Goal: Transaction & Acquisition: Purchase product/service

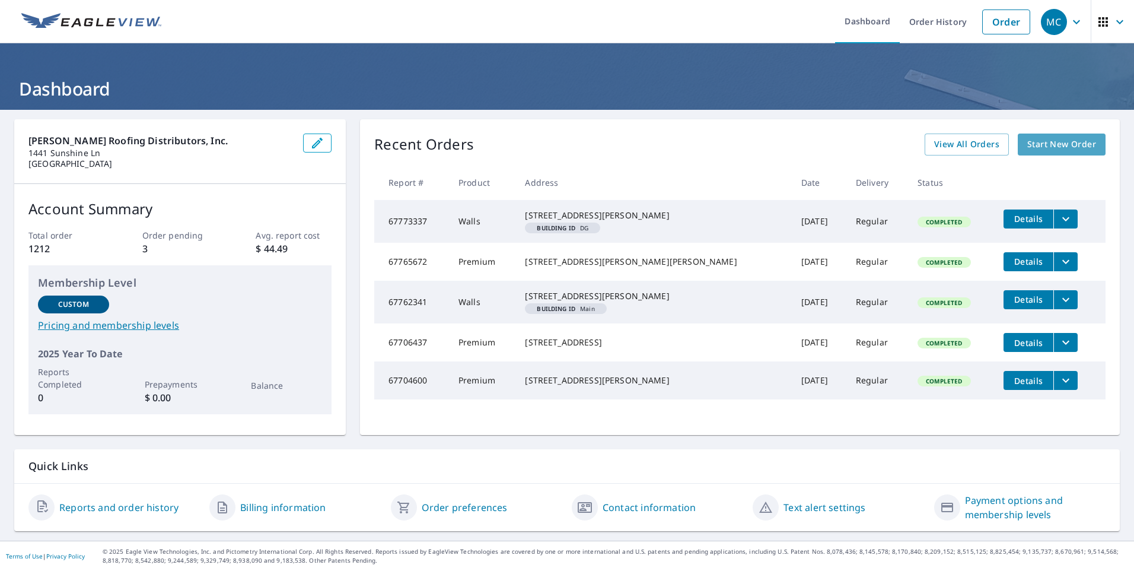
click at [1028, 141] on span "Start New Order" at bounding box center [1062, 144] width 69 height 15
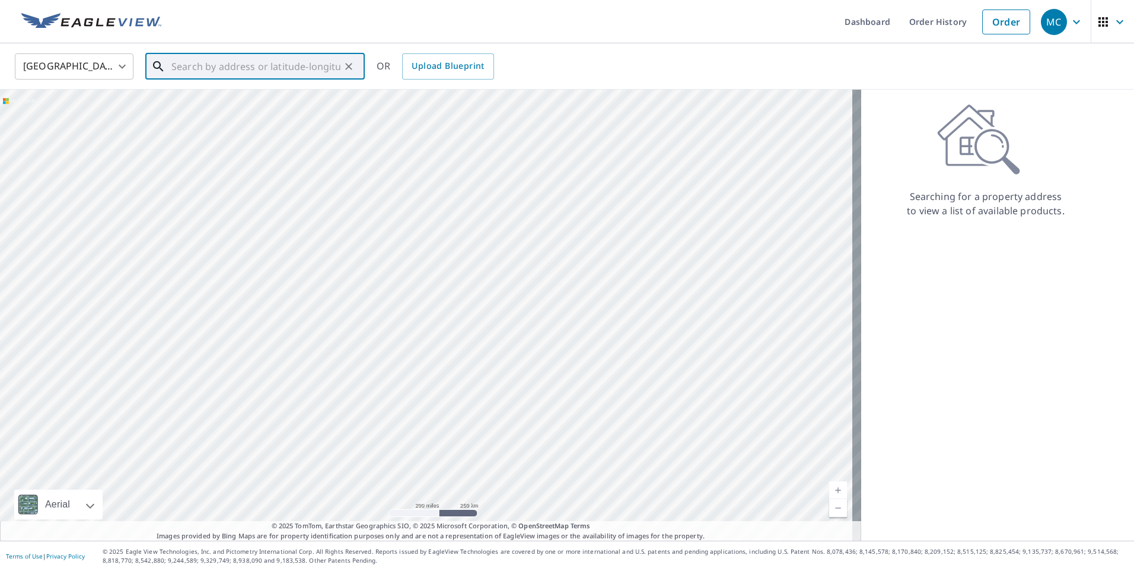
click at [288, 68] on input "text" at bounding box center [255, 66] width 169 height 33
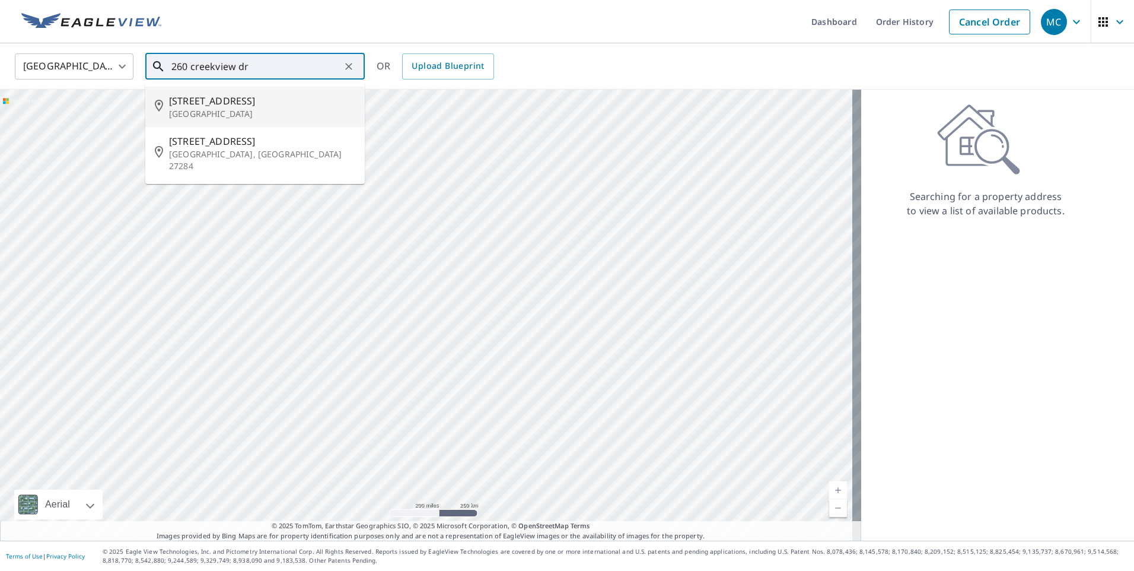
click at [234, 100] on span "[STREET_ADDRESS]" at bounding box center [262, 101] width 186 height 14
type input "[STREET_ADDRESS][PERSON_NAME]"
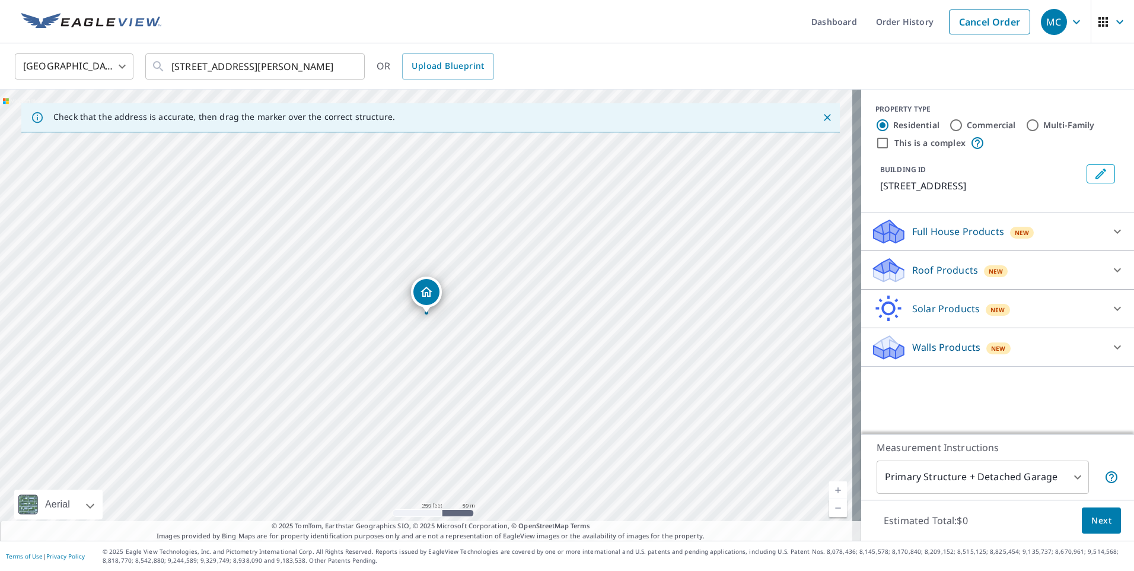
click at [945, 230] on p "Full House Products" at bounding box center [958, 231] width 92 height 14
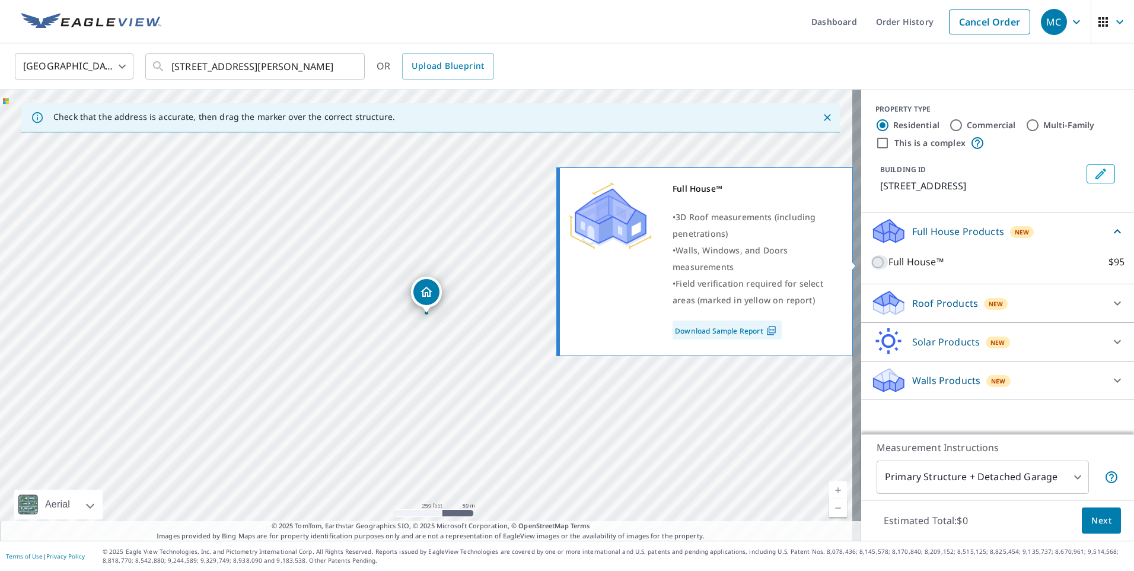
click at [872, 259] on input "Full House™ $95" at bounding box center [880, 262] width 18 height 14
checkbox input "true"
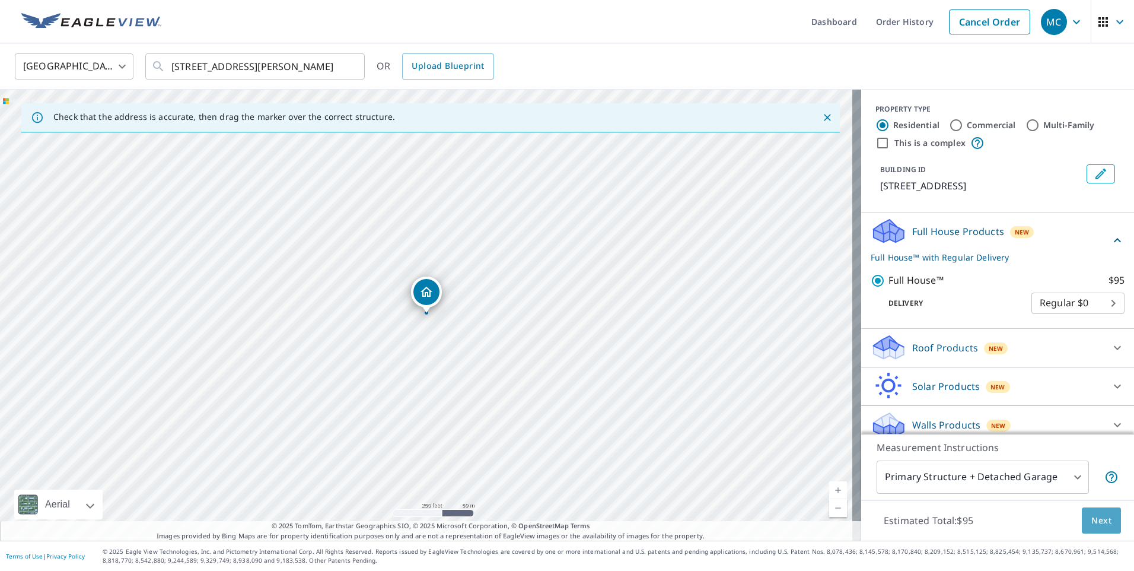
click at [1092, 523] on span "Next" at bounding box center [1102, 520] width 20 height 15
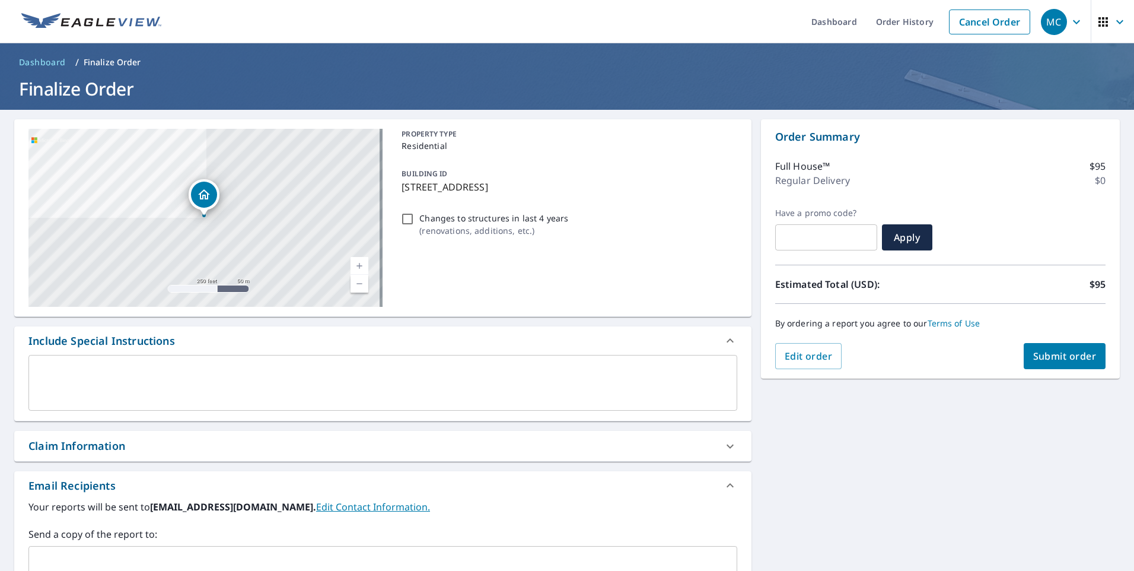
scroll to position [178, 0]
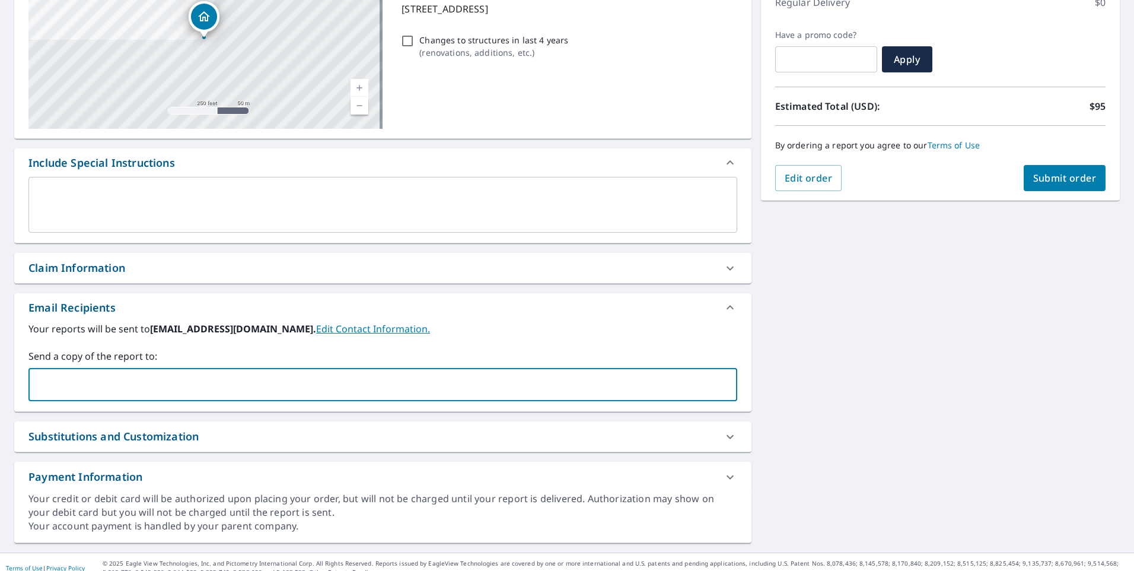
click at [123, 392] on input "text" at bounding box center [374, 384] width 681 height 23
type input "[EMAIL_ADDRESS][DOMAIN_NAME]"
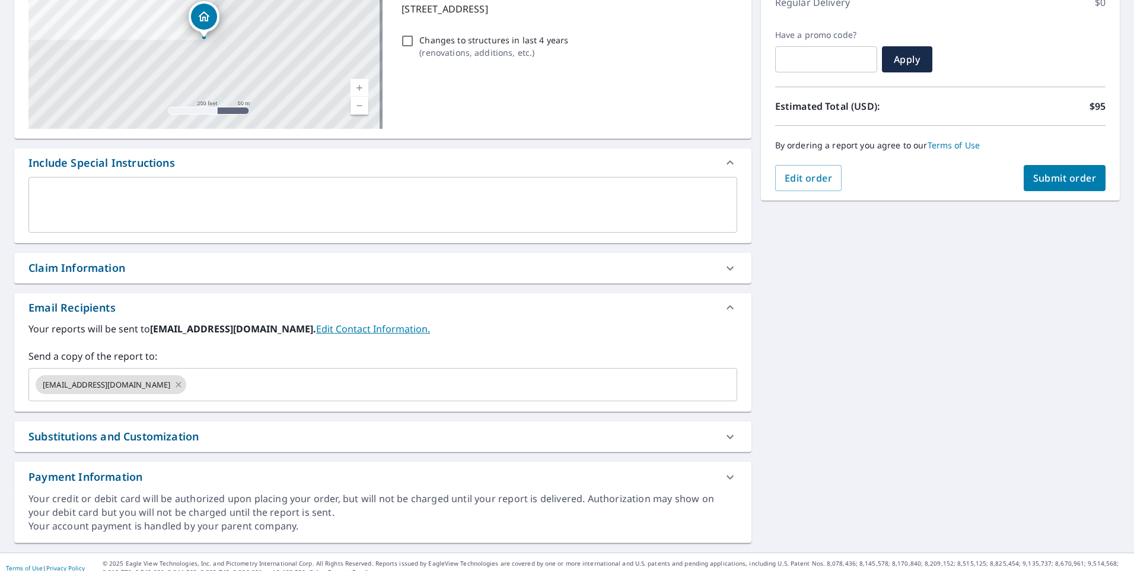
click at [566, 339] on div "Your reports will be sent to [EMAIL_ADDRESS][DOMAIN_NAME]. Edit Contact Informa…" at bounding box center [382, 362] width 709 height 80
click at [1037, 175] on span "Submit order" at bounding box center [1065, 177] width 63 height 13
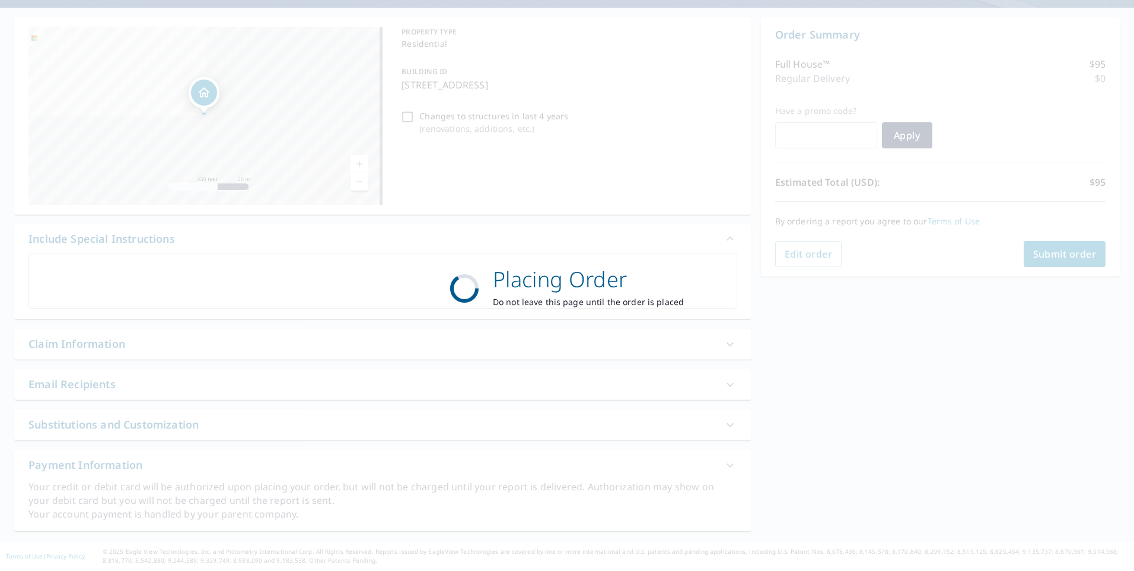
scroll to position [102, 0]
